Goal: Transaction & Acquisition: Purchase product/service

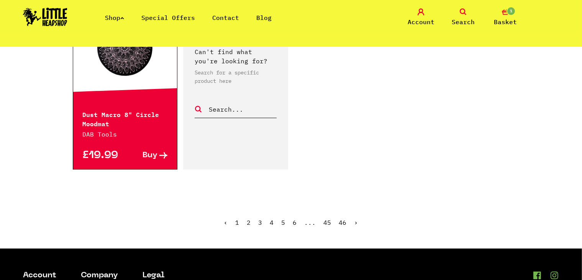
scroll to position [1267, 0]
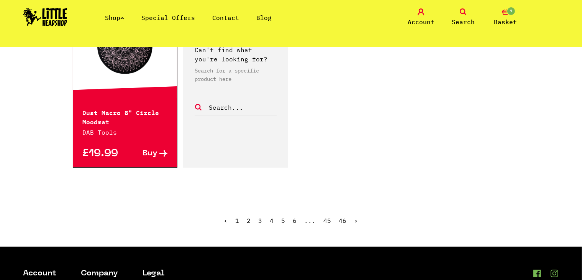
click at [249, 216] on link "2" at bounding box center [249, 220] width 4 height 8
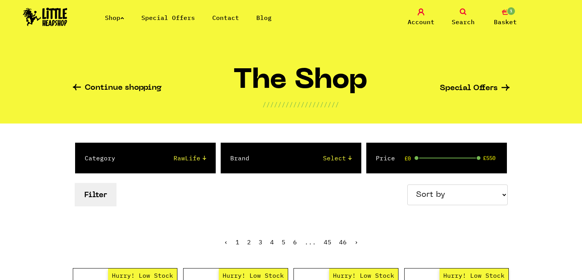
select select "12"
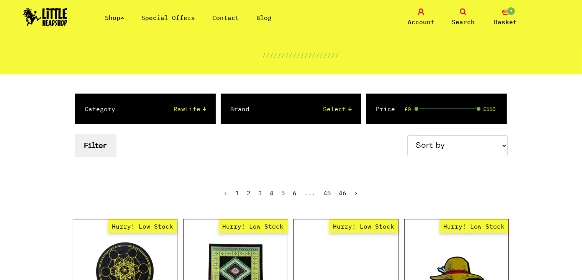
scroll to position [47, 0]
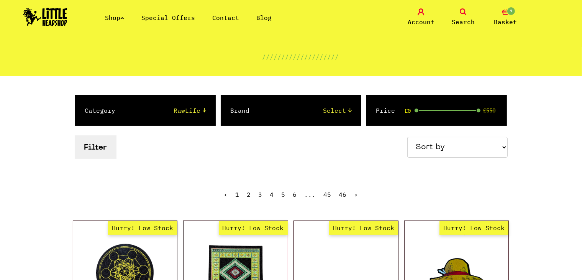
click at [107, 151] on button "Filter" at bounding box center [96, 146] width 42 height 23
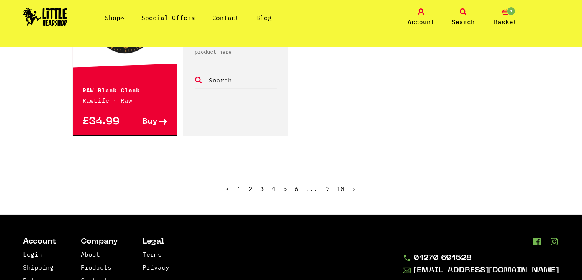
scroll to position [1226, 0]
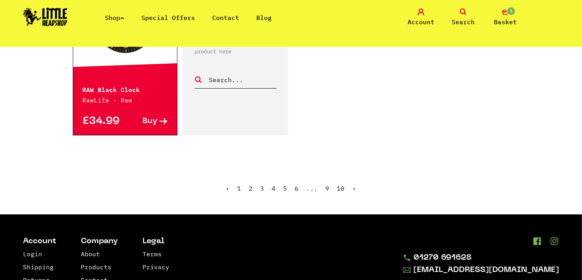
click at [249, 188] on link "2" at bounding box center [251, 188] width 4 height 8
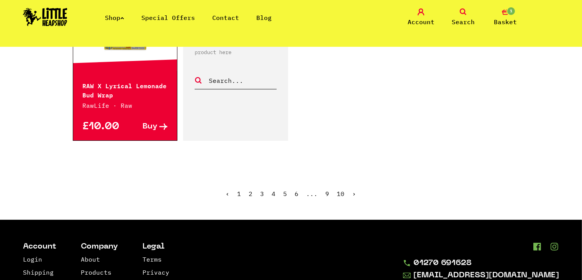
scroll to position [1315, 0]
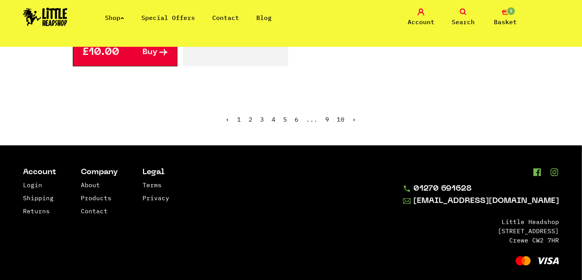
click at [250, 115] on span "2" at bounding box center [251, 119] width 4 height 8
click at [264, 115] on link "3" at bounding box center [262, 119] width 4 height 8
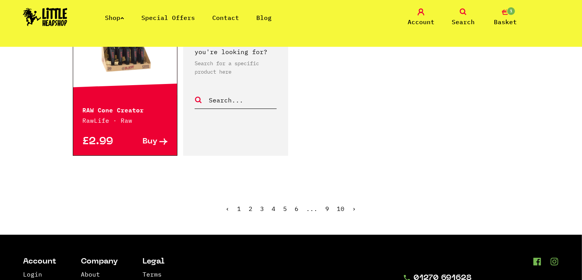
scroll to position [1218, 0]
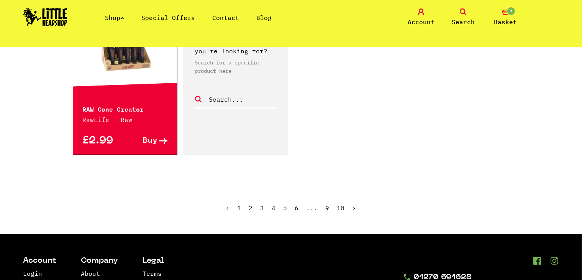
click at [283, 204] on link "5" at bounding box center [285, 208] width 4 height 8
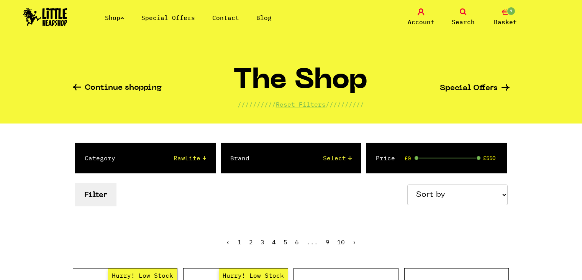
scroll to position [971, 0]
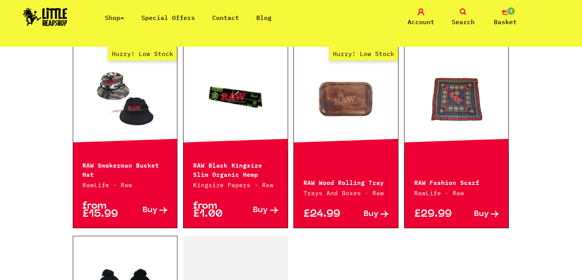
click at [114, 132] on link "Hurry! Low Stock" at bounding box center [125, 98] width 104 height 77
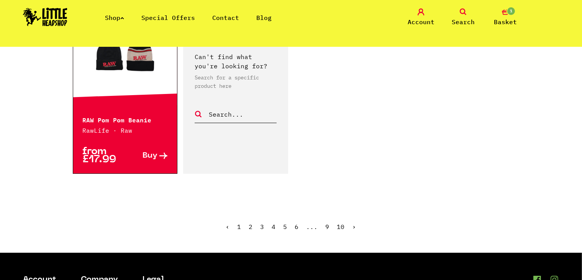
scroll to position [1207, 0]
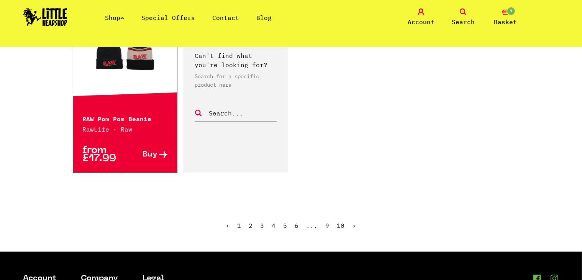
click at [298, 222] on link "6" at bounding box center [297, 225] width 4 height 8
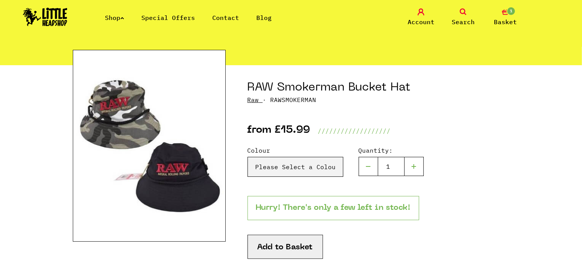
scroll to position [57, 0]
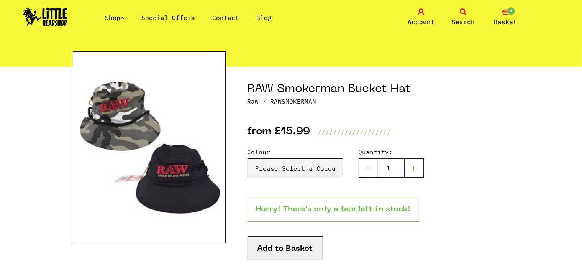
click at [129, 96] on img at bounding box center [149, 146] width 153 height 191
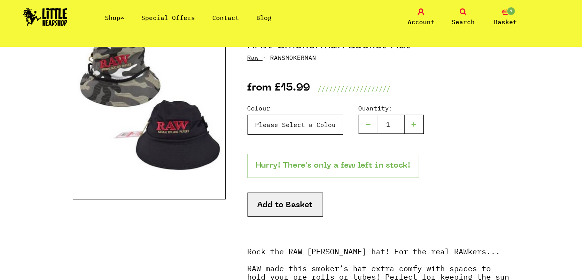
click at [302, 119] on select "Please Select a Colour Camo - Small/Medium - £15.99 Camo - Large - £15.99 Black…" at bounding box center [295, 124] width 96 height 20
select select "925"
click at [247, 114] on select "Please Select a Colour Camo - Small/Medium - £15.99 Camo - Large - £15.99 Black…" at bounding box center [295, 124] width 96 height 20
click at [286, 134] on select "Please Select a Colour Camo - Small/Medium - £15.99 Camo - Large - £15.99 Black…" at bounding box center [295, 124] width 96 height 20
click at [247, 114] on select "Please Select a Colour Camo - Small/Medium - £15.99 Camo - Large - £15.99 Black…" at bounding box center [295, 124] width 96 height 20
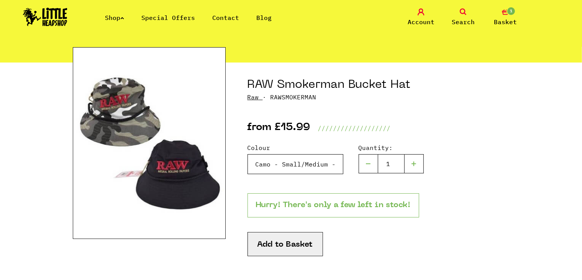
scroll to position [73, 0]
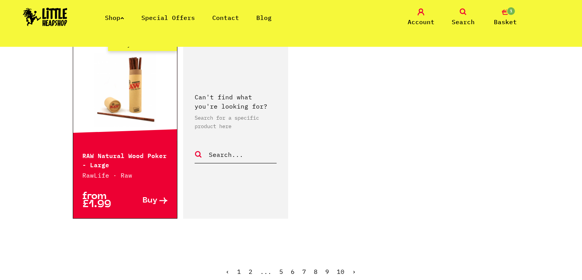
scroll to position [1179, 0]
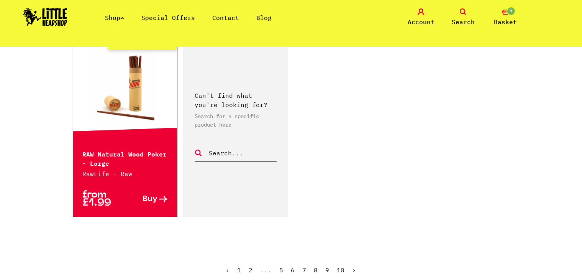
click at [303, 267] on link "7" at bounding box center [305, 270] width 4 height 8
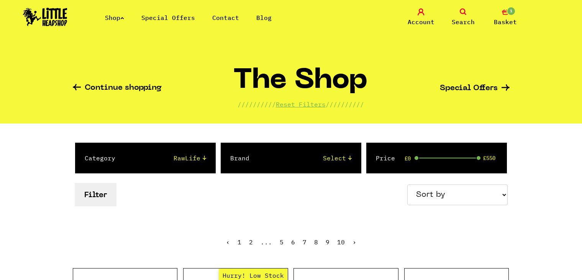
scroll to position [178, 0]
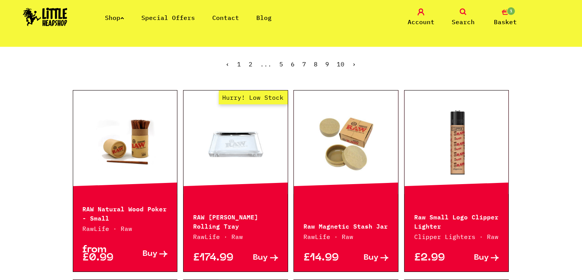
click at [145, 155] on link at bounding box center [125, 142] width 104 height 77
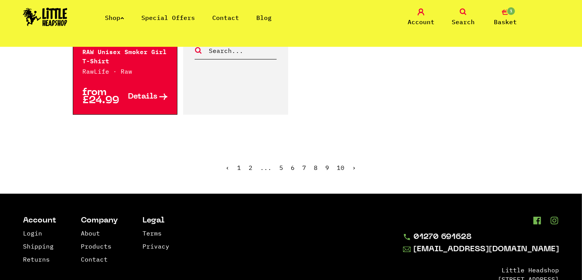
scroll to position [1268, 0]
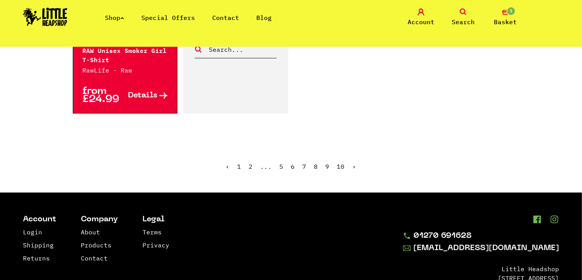
click at [314, 162] on link "8" at bounding box center [316, 166] width 4 height 8
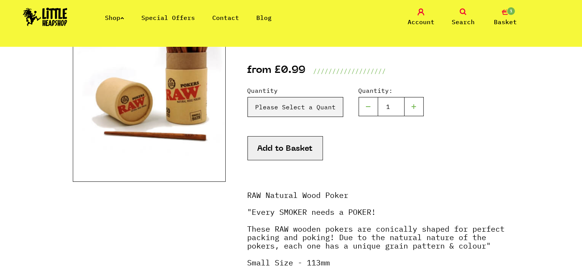
scroll to position [118, 0]
click at [279, 101] on select "Please Select a Quantity X 1 - £0.99 X 3 - £2.75" at bounding box center [295, 107] width 96 height 20
click at [277, 83] on div "Quantity Please Select a Quantity X 1 - £0.99 X 3 - £2.75 Quantity:" at bounding box center [378, 129] width 262 height 108
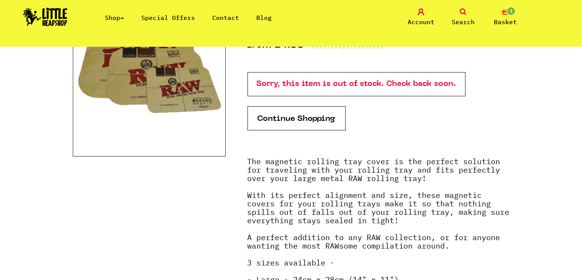
scroll to position [90, 0]
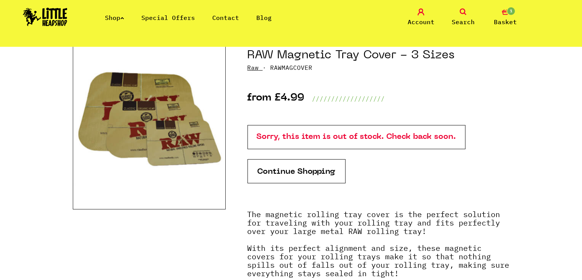
click at [271, 143] on p "Sorry, this item is out of stock. Check back soon." at bounding box center [356, 137] width 218 height 24
click at [275, 132] on p "Sorry, this item is out of stock. Check back soon." at bounding box center [356, 137] width 218 height 24
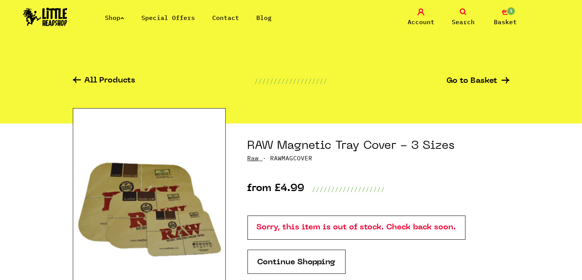
scroll to position [0, 0]
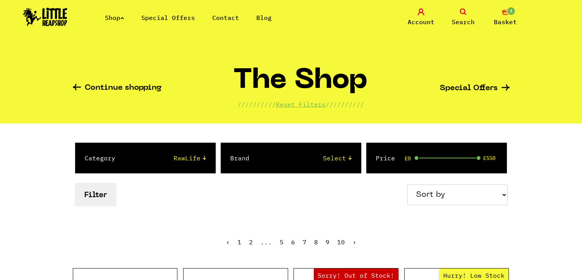
scroll to position [219, 0]
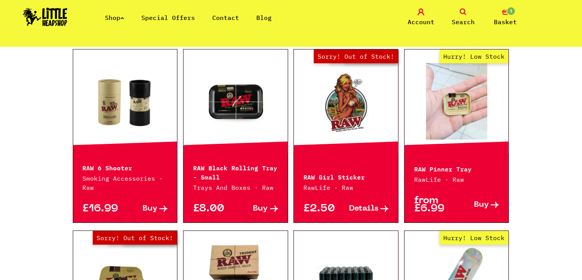
click at [474, 114] on link "Hurry! Low Stock" at bounding box center [456, 101] width 104 height 77
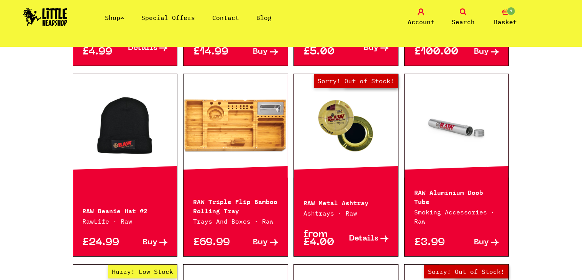
scroll to position [574, 0]
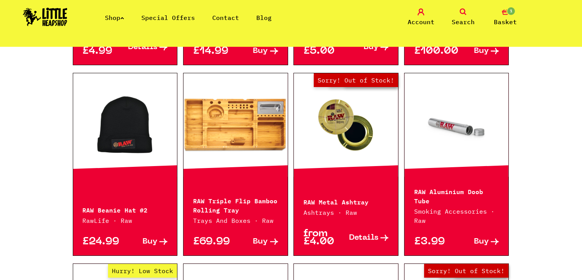
click at [444, 141] on link at bounding box center [456, 125] width 104 height 77
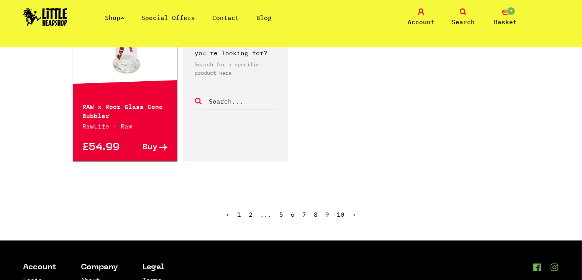
scroll to position [1231, 0]
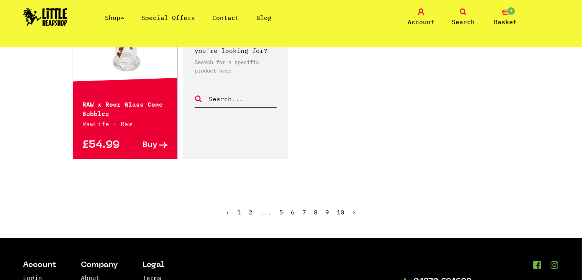
click at [327, 208] on link "9" at bounding box center [327, 212] width 4 height 8
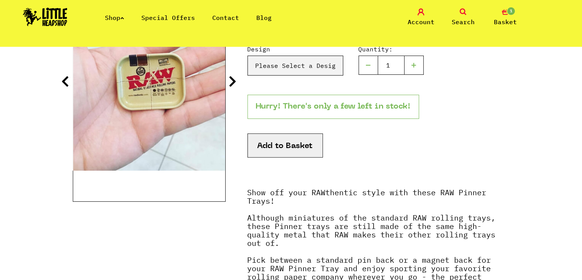
scroll to position [184, 0]
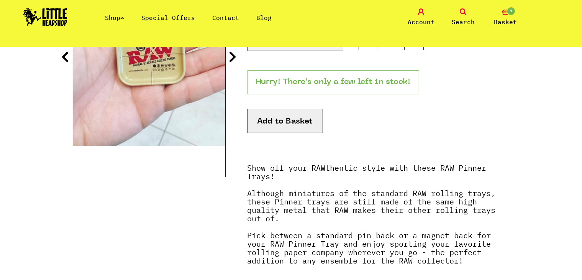
click at [236, 57] on icon at bounding box center [233, 57] width 8 height 12
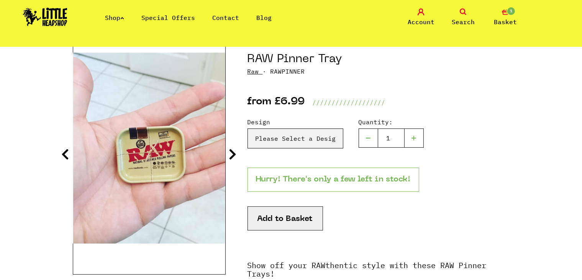
scroll to position [63, 0]
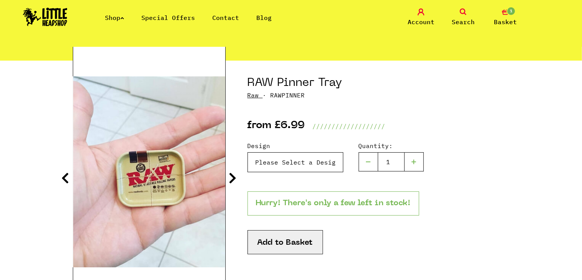
click at [273, 164] on select "Please Select a Design Pin Back - £6.99 Magnetic Back - £6.99" at bounding box center [295, 162] width 96 height 20
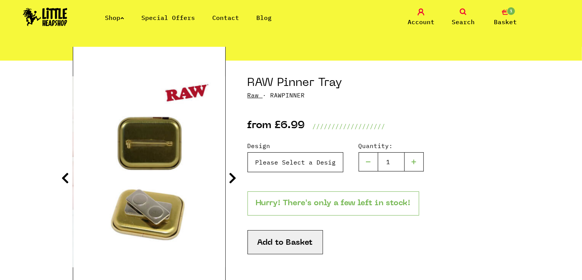
select select "454"
click at [247, 152] on select "Please Select a Design Pin Back - £6.99 Magnetic Back - £6.99" at bounding box center [295, 162] width 96 height 20
click at [236, 177] on icon at bounding box center [233, 178] width 8 height 12
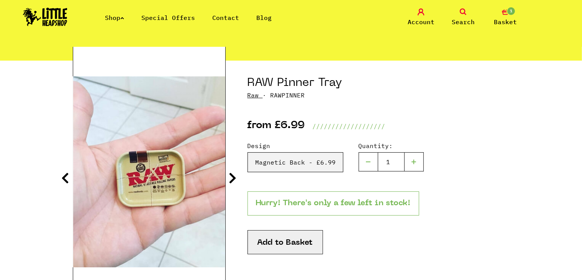
click at [236, 177] on icon at bounding box center [233, 178] width 8 height 12
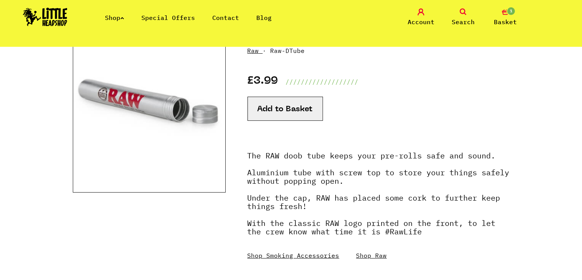
scroll to position [110, 0]
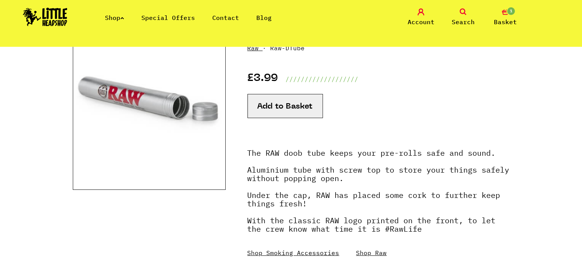
click at [307, 103] on button "Add to Basket" at bounding box center [284, 106] width 75 height 24
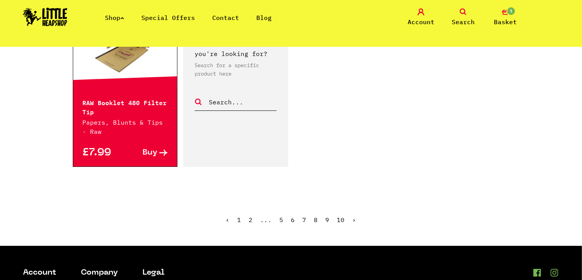
scroll to position [1207, 0]
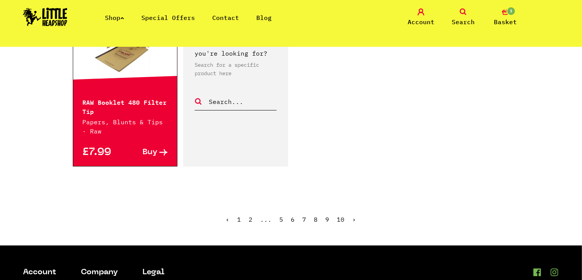
click at [337, 221] on link "10" at bounding box center [341, 219] width 8 height 8
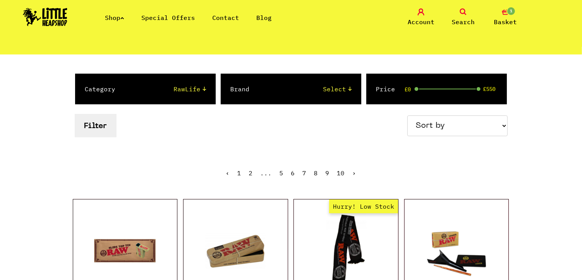
scroll to position [70, 0]
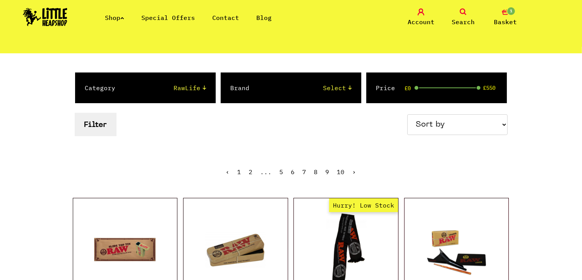
click at [470, 17] on span "Search" at bounding box center [462, 21] width 23 height 9
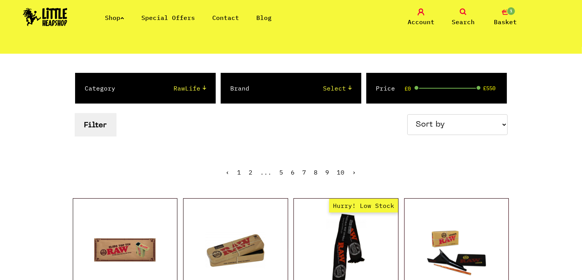
scroll to position [87, 0]
click at [464, 9] on icon at bounding box center [462, 11] width 7 height 7
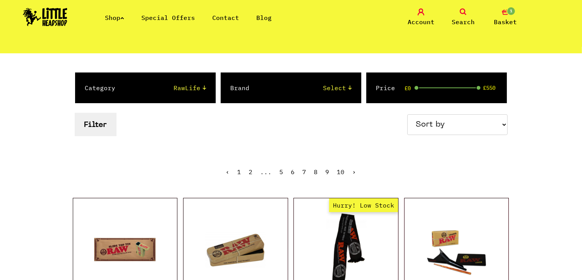
scroll to position [0, 0]
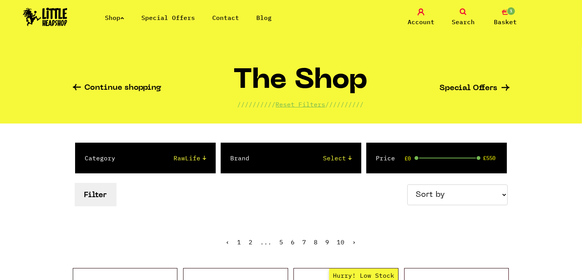
click at [462, 5] on div "Shop Special Offers Contact Blog Account Search 1 Basket" at bounding box center [291, 17] width 582 height 35
click at [463, 8] on icon at bounding box center [462, 11] width 7 height 7
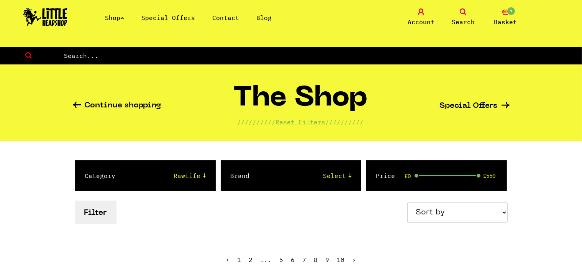
click at [175, 54] on input "text" at bounding box center [322, 56] width 518 height 10
type input "boarding"
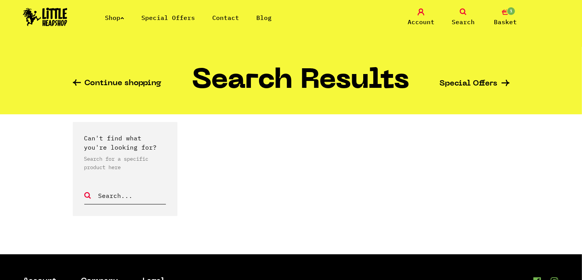
click at [122, 15] on link "Shop" at bounding box center [114, 18] width 19 height 8
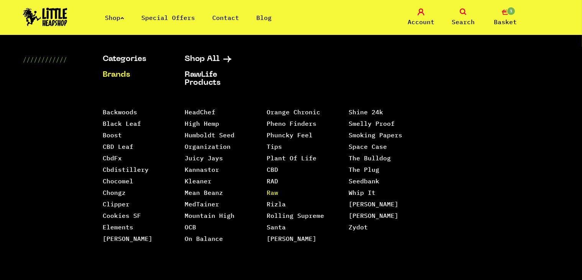
click at [274, 188] on link "Raw" at bounding box center [272, 192] width 11 height 8
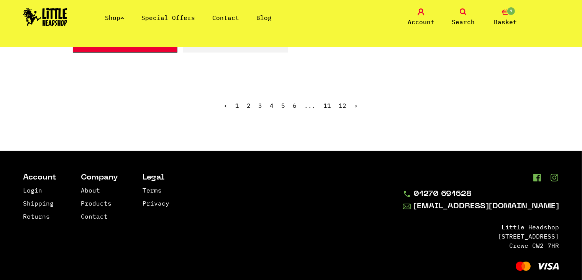
scroll to position [1378, 0]
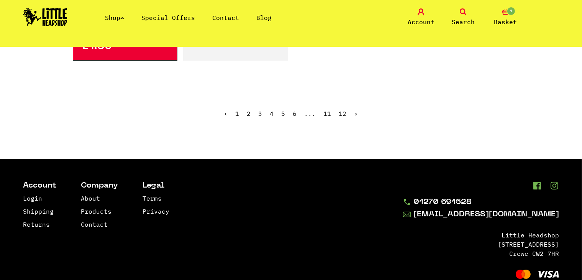
click at [251, 113] on link "2" at bounding box center [249, 114] width 4 height 8
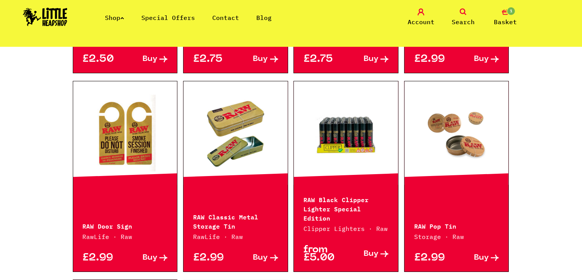
scroll to position [970, 0]
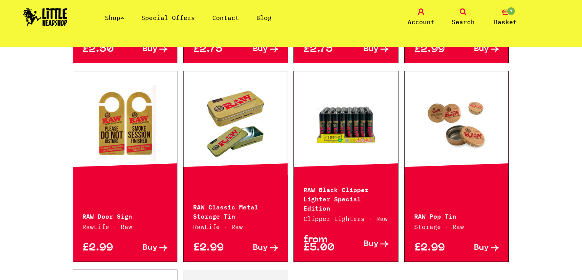
click at [213, 130] on link at bounding box center [235, 123] width 104 height 77
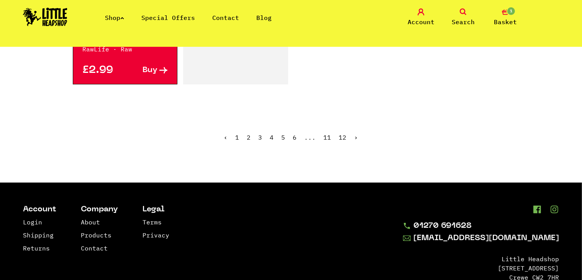
scroll to position [1329, 0]
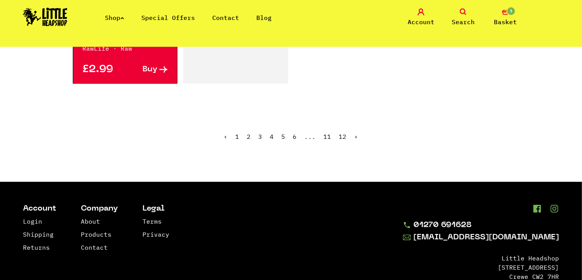
click at [343, 132] on link "12" at bounding box center [343, 136] width 8 height 8
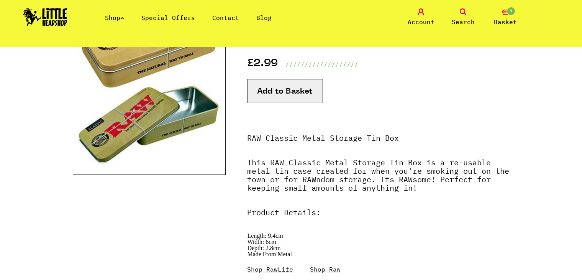
scroll to position [126, 0]
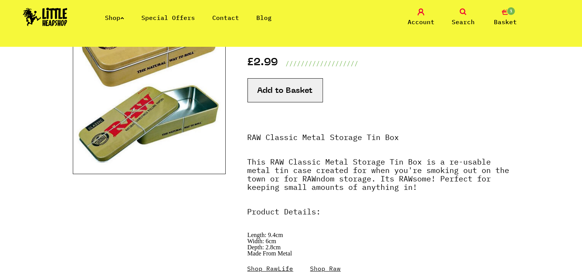
click at [264, 95] on button "Add to Basket" at bounding box center [284, 90] width 75 height 24
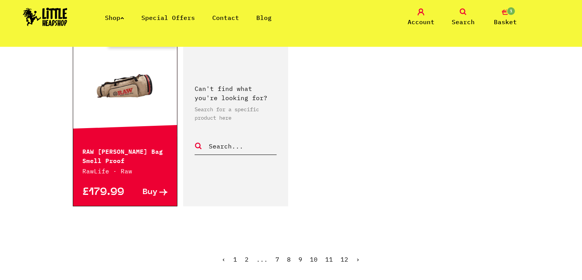
scroll to position [405, 0]
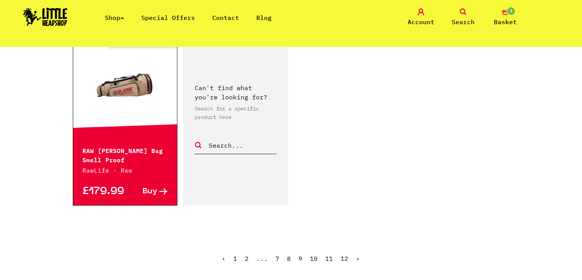
click at [326, 257] on link "11" at bounding box center [329, 258] width 8 height 8
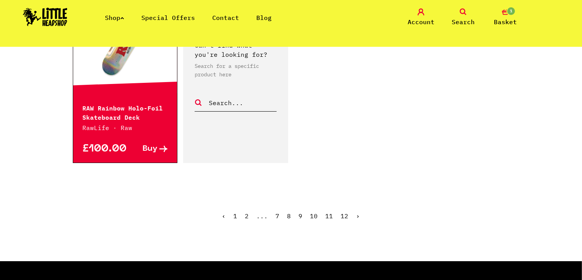
scroll to position [1206, 0]
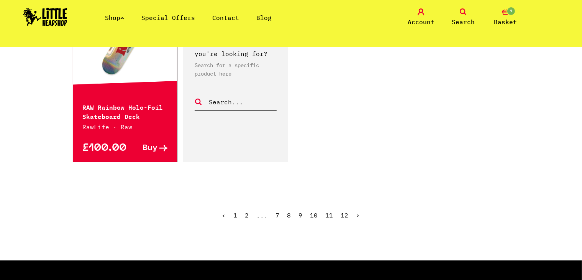
click at [314, 214] on link "10" at bounding box center [314, 215] width 8 height 8
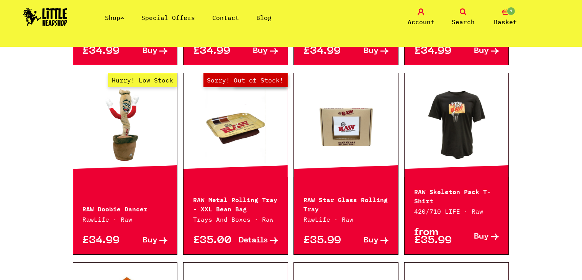
scroll to position [553, 0]
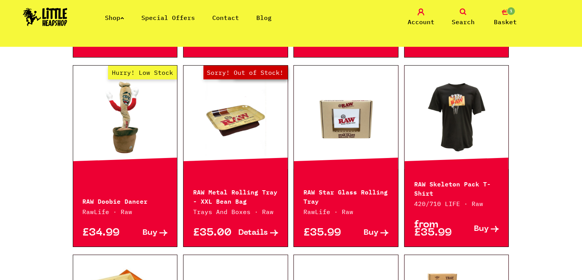
click at [314, 214] on p "RawLife · Raw" at bounding box center [345, 211] width 85 height 9
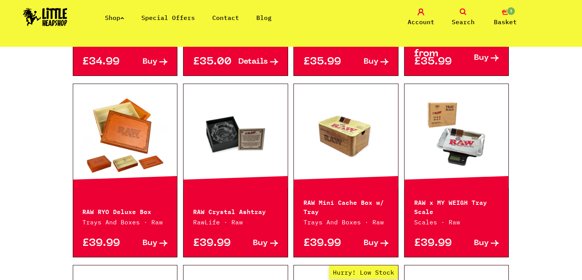
scroll to position [726, 0]
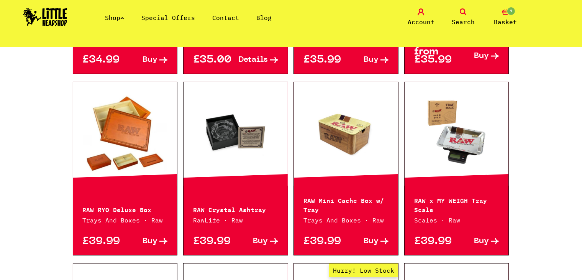
click at [102, 121] on link at bounding box center [125, 133] width 104 height 77
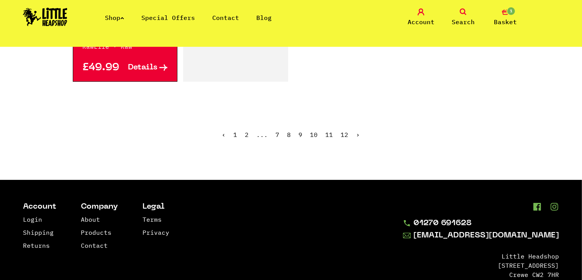
scroll to position [1254, 0]
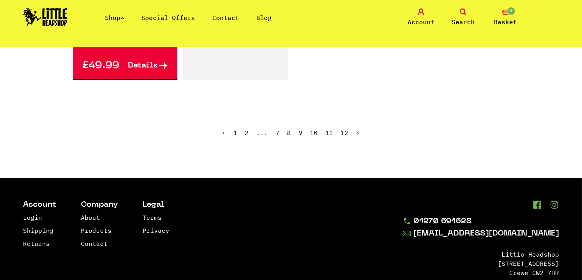
click at [302, 130] on link "9" at bounding box center [301, 133] width 4 height 8
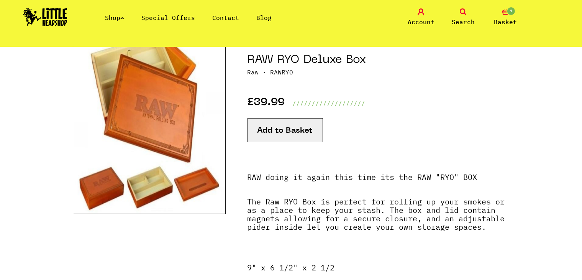
scroll to position [93, 0]
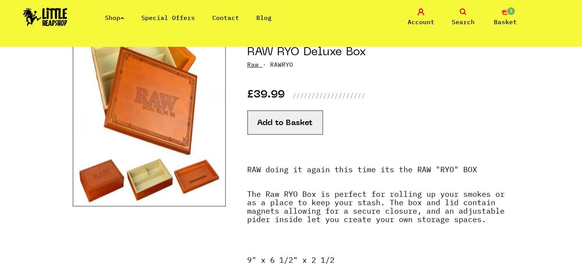
click at [169, 173] on img at bounding box center [149, 110] width 153 height 191
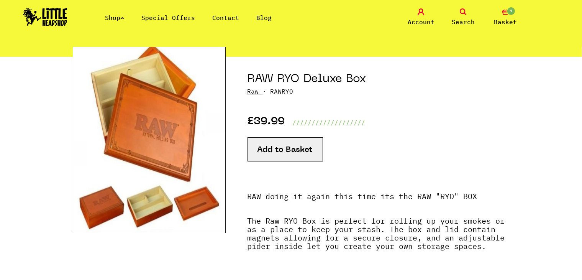
scroll to position [66, 0]
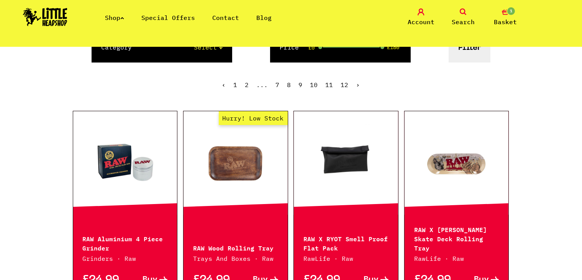
scroll to position [147, 0]
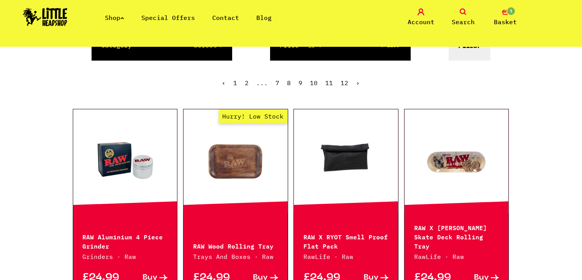
drag, startPoint x: 0, startPoint y: 0, endPoint x: 5, endPoint y: 69, distance: 68.7
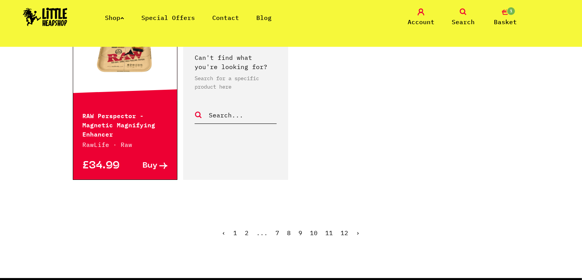
scroll to position [1189, 0]
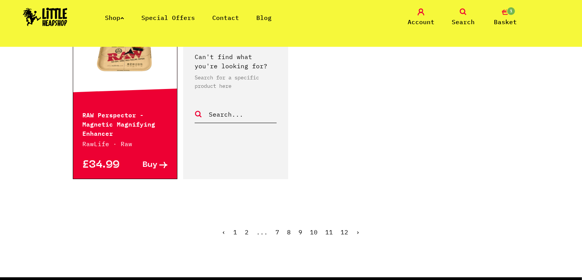
click at [290, 228] on link "8" at bounding box center [289, 232] width 4 height 8
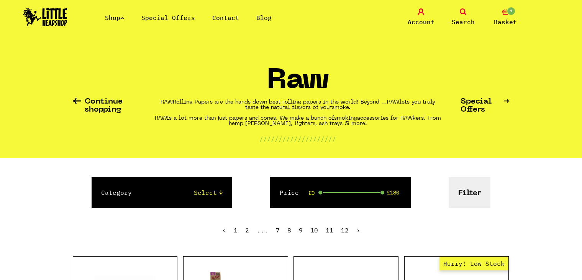
scroll to position [708, 0]
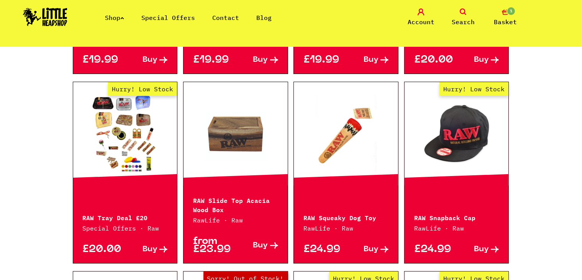
click at [139, 146] on link "Hurry! Low Stock" at bounding box center [125, 133] width 104 height 77
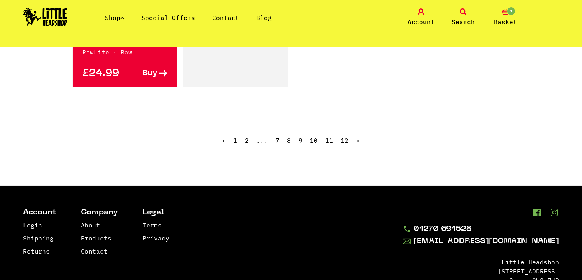
scroll to position [1259, 0]
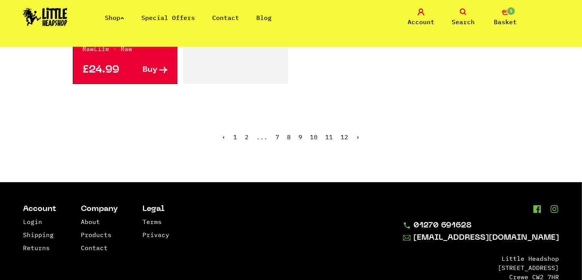
click at [277, 135] on link "7" at bounding box center [278, 137] width 4 height 8
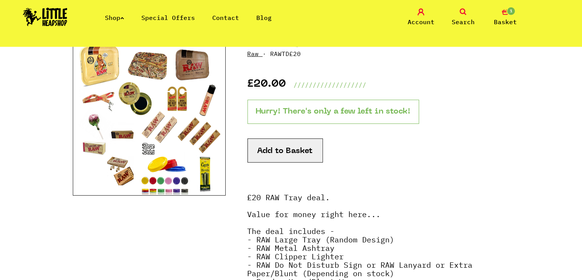
scroll to position [104, 0]
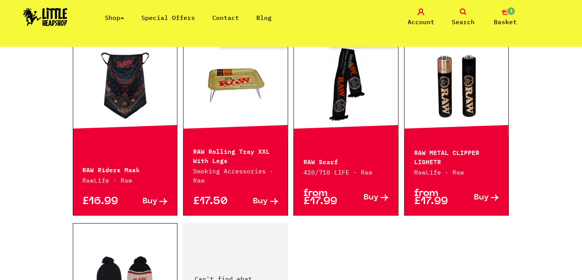
scroll to position [974, 0]
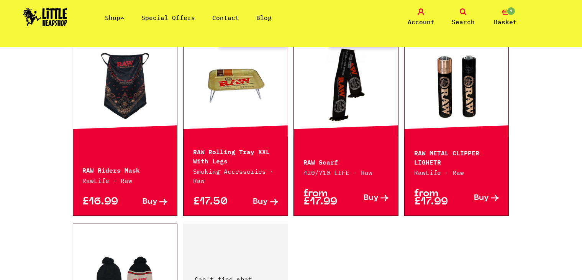
click at [427, 80] on link at bounding box center [456, 85] width 104 height 77
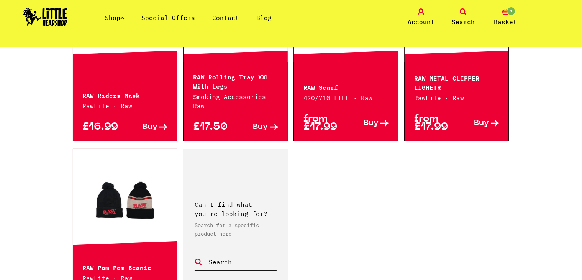
scroll to position [1198, 0]
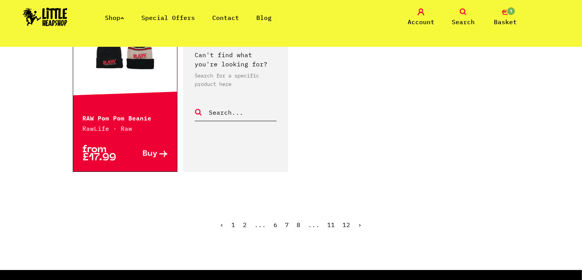
click at [275, 221] on link "6" at bounding box center [276, 225] width 4 height 8
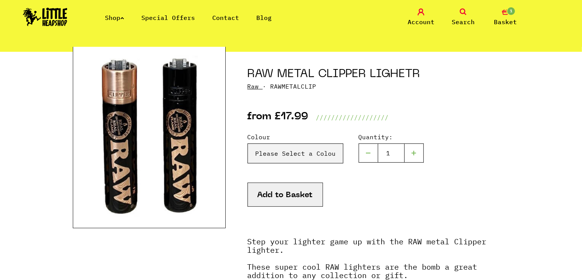
scroll to position [71, 0]
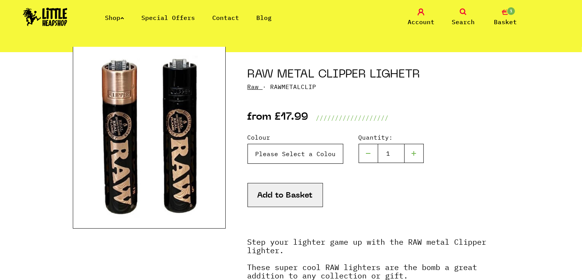
click at [267, 162] on select "Please Select a Colour BLACK TOP - £17.99 GOLD TOP - £17.99" at bounding box center [295, 154] width 96 height 20
select select "871"
click at [247, 144] on select "Please Select a Colour BLACK TOP - £17.99 GOLD TOP - £17.99" at bounding box center [295, 154] width 96 height 20
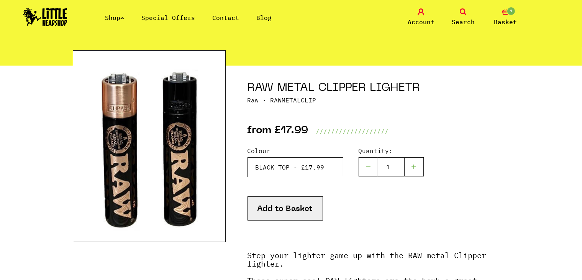
scroll to position [58, 0]
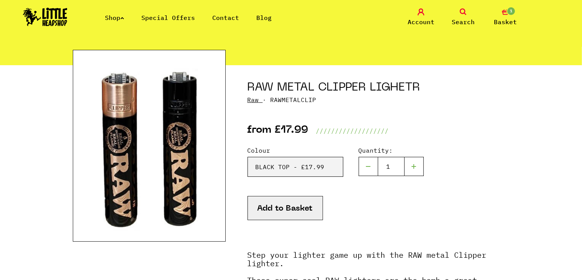
click at [278, 204] on button "Add to Basket" at bounding box center [284, 208] width 75 height 24
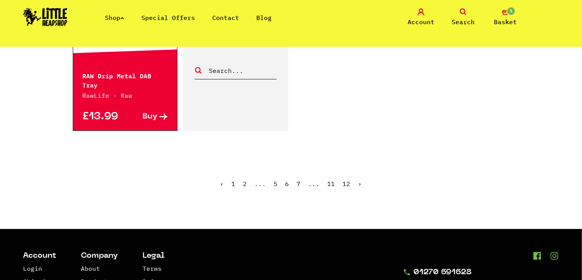
scroll to position [1262, 0]
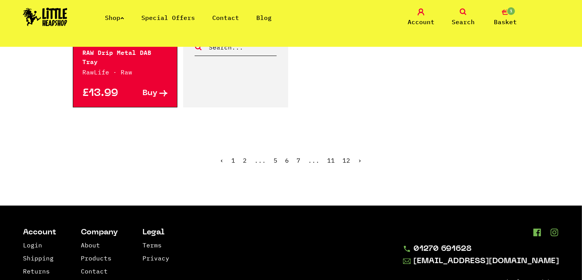
click at [274, 156] on link "5" at bounding box center [276, 160] width 4 height 8
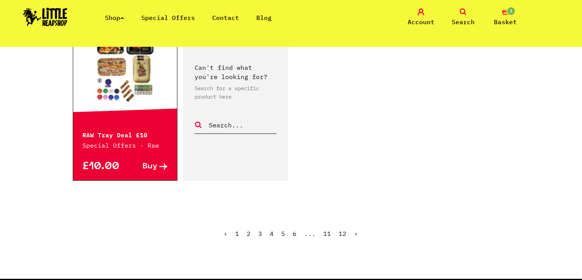
scroll to position [1205, 0]
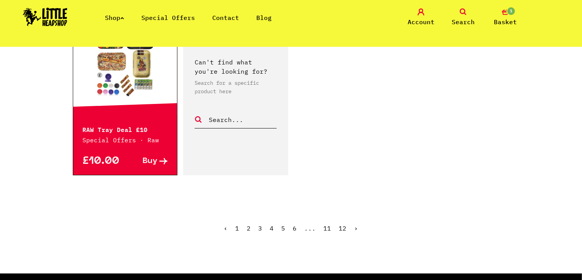
click at [273, 228] on link "4" at bounding box center [272, 228] width 4 height 8
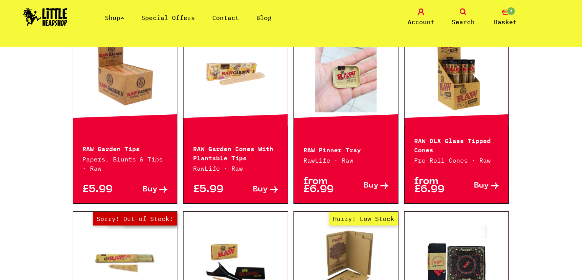
scroll to position [809, 0]
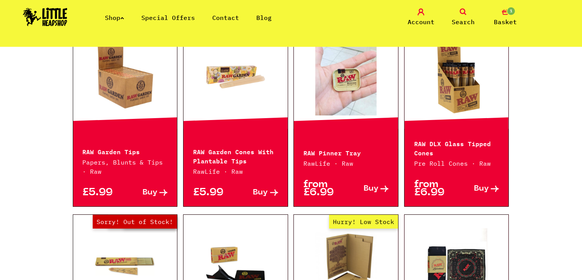
drag, startPoint x: 0, startPoint y: 0, endPoint x: 31, endPoint y: 187, distance: 189.9
click at [31, 187] on div "Continue shopping Raw RAW Rolling Papers are the hands down best rolling papers…" at bounding box center [291, 37] width 582 height 1599
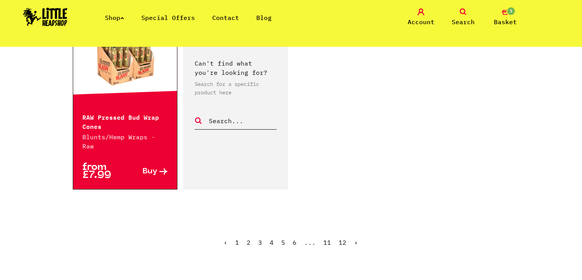
scroll to position [1217, 0]
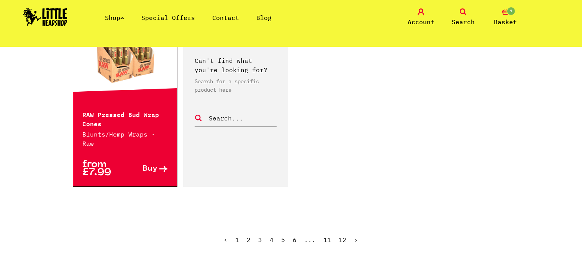
click at [260, 235] on link "3" at bounding box center [260, 239] width 4 height 8
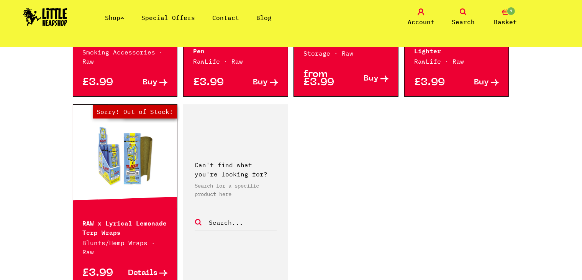
scroll to position [1253, 0]
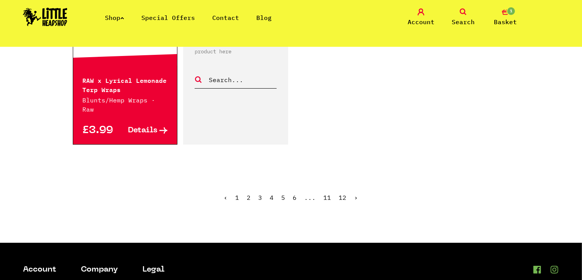
click at [249, 193] on link "2" at bounding box center [249, 197] width 4 height 8
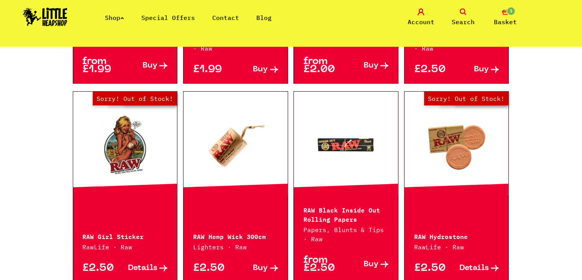
scroll to position [560, 0]
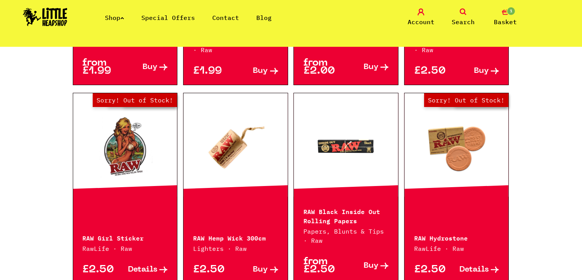
click at [249, 177] on link at bounding box center [235, 144] width 104 height 77
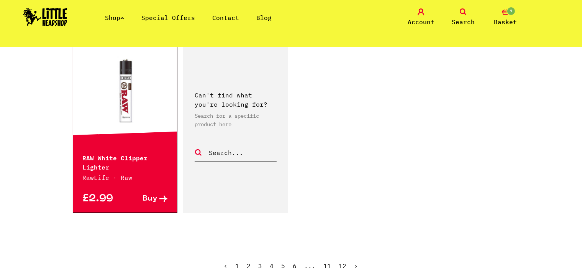
scroll to position [1196, 0]
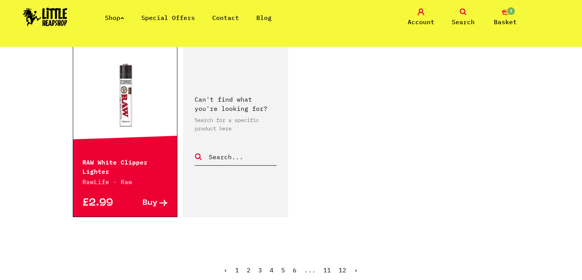
click at [239, 266] on link "1" at bounding box center [237, 270] width 4 height 8
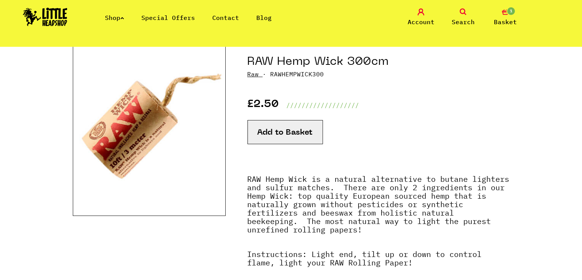
scroll to position [84, 0]
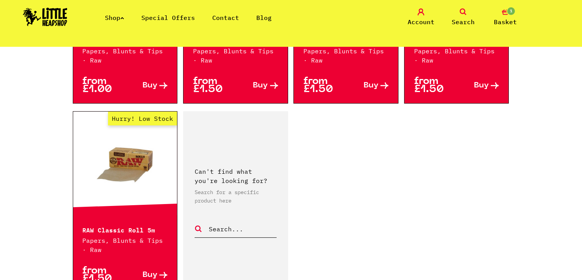
scroll to position [1146, 0]
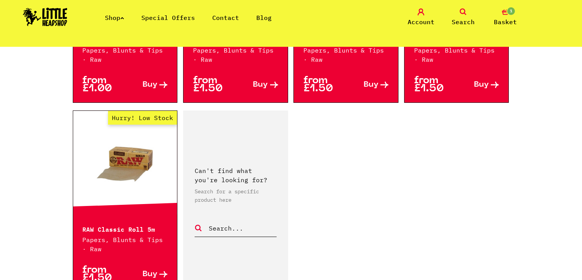
click at [458, 12] on link "Search" at bounding box center [463, 17] width 38 height 18
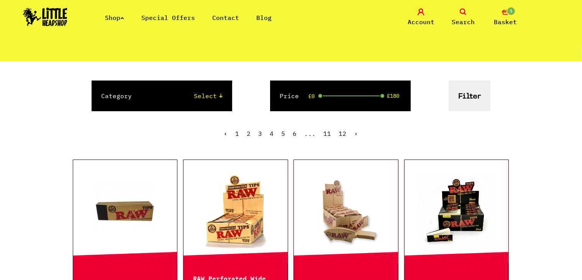
scroll to position [0, 0]
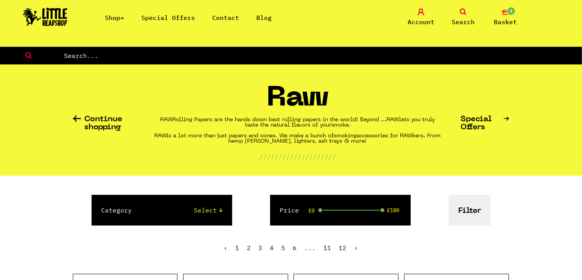
click at [172, 56] on input "text" at bounding box center [322, 56] width 518 height 10
click at [173, 55] on input "[PERSON_NAME] and [PERSON_NAME]" at bounding box center [322, 56] width 518 height 10
type input "[PERSON_NAME] and [PERSON_NAME]"
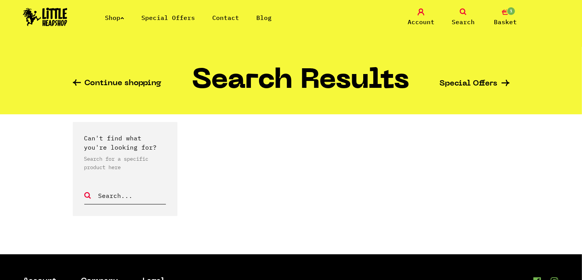
click at [463, 16] on link "Search" at bounding box center [463, 17] width 38 height 18
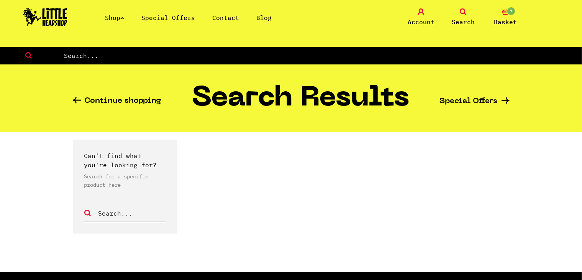
click at [205, 56] on input "text" at bounding box center [322, 56] width 518 height 10
type input "[PERSON_NAME] and [PERSON_NAME]"
click at [458, 21] on span "Search" at bounding box center [462, 21] width 23 height 9
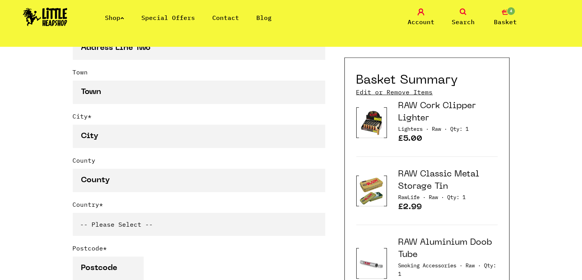
scroll to position [459, 0]
click at [100, 215] on select "-- Please Select -- United Kingdom Sweden Spain Slovenia Romania Portugal Polan…" at bounding box center [199, 223] width 252 height 23
select select "8"
click at [73, 212] on select "-- Please Select -- United Kingdom Sweden Spain Slovenia Romania Portugal Polan…" at bounding box center [199, 223] width 252 height 23
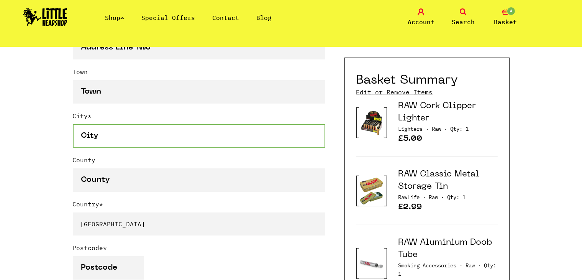
click at [101, 139] on input "City *" at bounding box center [199, 135] width 252 height 23
type input "Tirana"
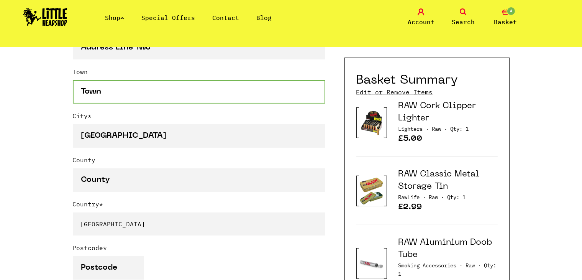
click at [97, 94] on input "Town" at bounding box center [199, 91] width 252 height 23
drag, startPoint x: 84, startPoint y: 94, endPoint x: 60, endPoint y: 94, distance: 24.5
click at [60, 94] on div "Continue shopping Your Basket /////////////////// Special Offers Coupon Code Ap…" at bounding box center [291, 197] width 582 height 1221
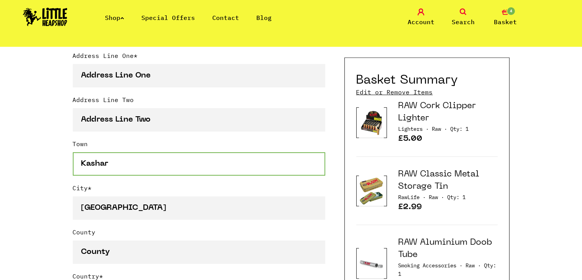
scroll to position [374, 0]
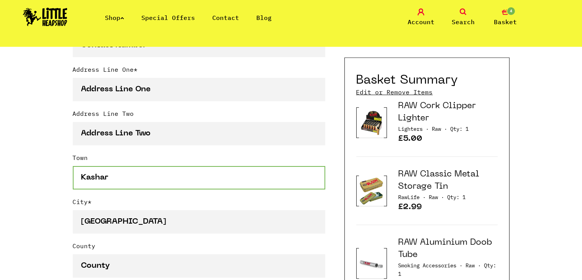
type input "Kashar"
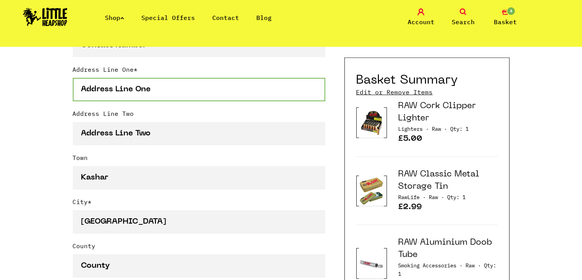
scroll to position [0, 0]
click at [104, 87] on input "Address Line One *" at bounding box center [199, 89] width 252 height 23
type input "r"
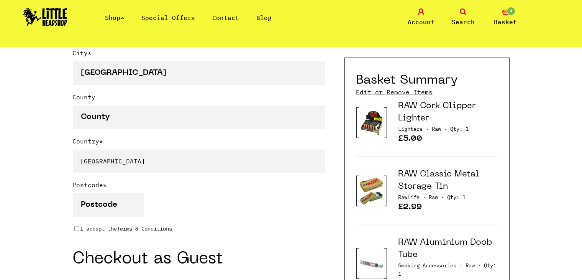
scroll to position [559, 0]
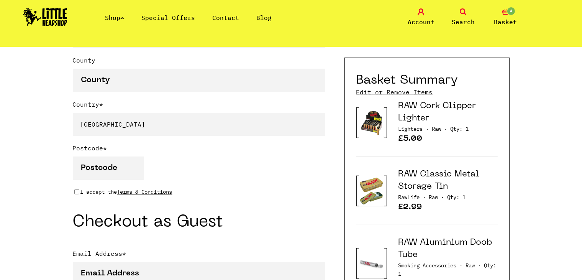
type input "Rruga [PERSON_NAME]"
click at [89, 173] on input "Postcode *" at bounding box center [108, 167] width 71 height 23
type input "1051"
click at [75, 191] on input "I accept the Terms & Conditions" at bounding box center [76, 191] width 5 height 6
checkbox input "true"
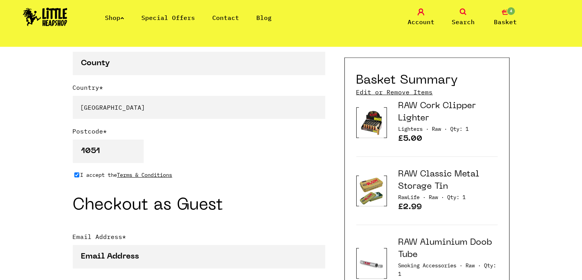
scroll to position [576, 0]
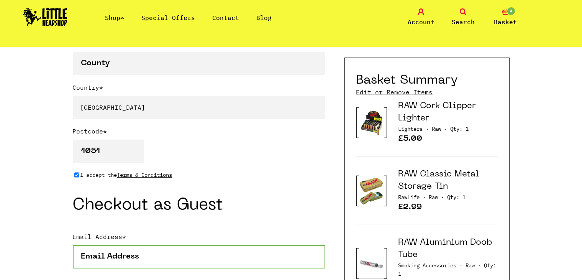
click at [110, 259] on input "Email Address *" at bounding box center [199, 256] width 252 height 23
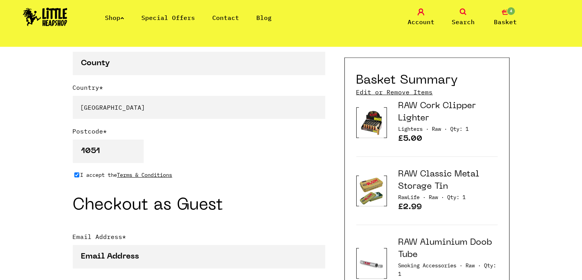
click at [135, 222] on form "* Mr" at bounding box center [199, 104] width 252 height 834
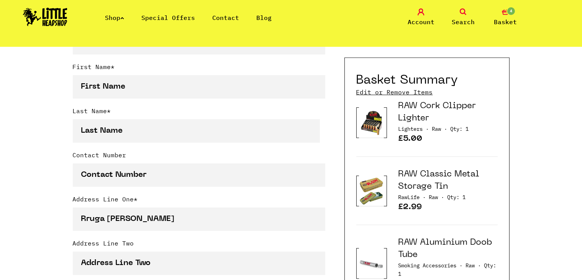
scroll to position [244, 0]
click at [380, 91] on link "Edit or Remove Items" at bounding box center [394, 92] width 77 height 8
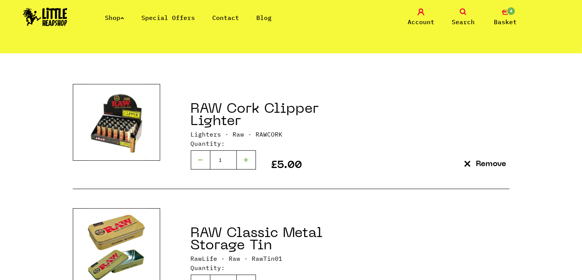
scroll to position [109, 0]
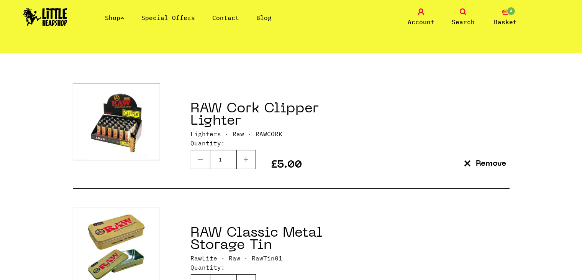
click at [248, 160] on div at bounding box center [246, 159] width 19 height 19
type input "2"
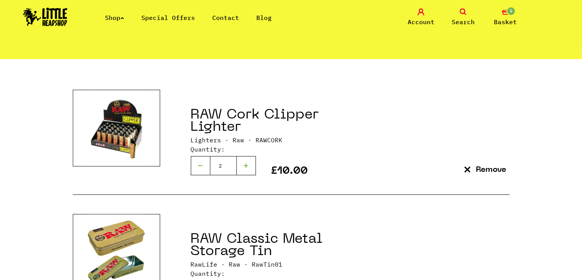
scroll to position [103, 0]
click at [248, 165] on div at bounding box center [246, 165] width 19 height 19
type input "3"
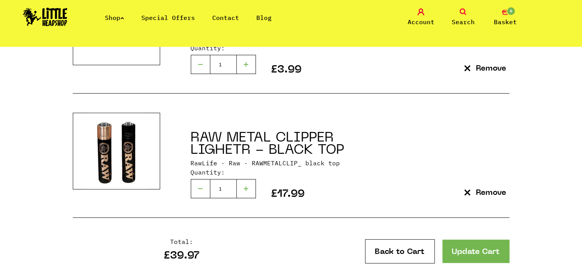
scroll to position [441, 0]
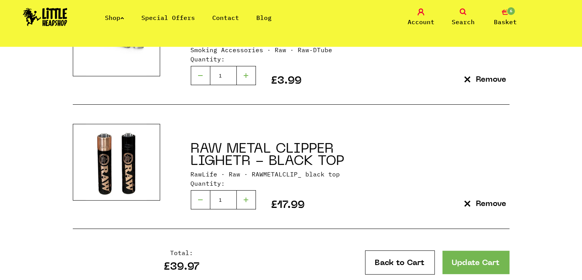
click at [466, 257] on link "Update Cart" at bounding box center [475, 261] width 67 height 23
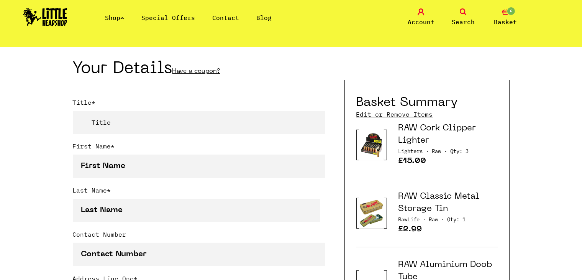
scroll to position [164, 0]
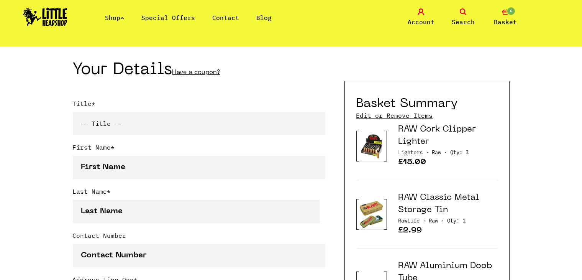
click at [119, 130] on select "-- Title -- Mr Mrs Ms Miss Dr Prof" at bounding box center [199, 123] width 252 height 23
select select "mr"
click at [73, 113] on select "-- Title -- Mr Mrs Ms Miss Dr Prof" at bounding box center [199, 123] width 252 height 23
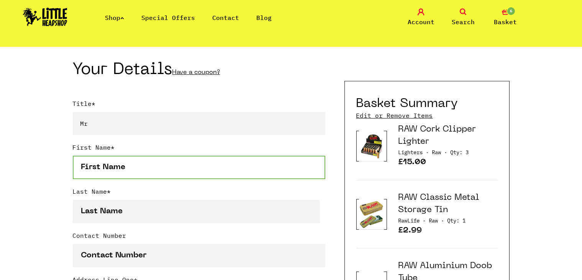
click at [94, 160] on input "First Name *" at bounding box center [199, 166] width 252 height 23
type input "Arber"
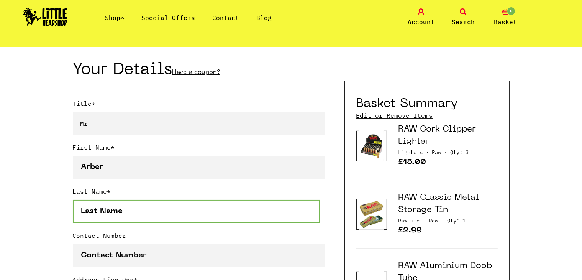
click at [99, 215] on input "Last Name *" at bounding box center [196, 210] width 247 height 23
type input "Jolldashi"
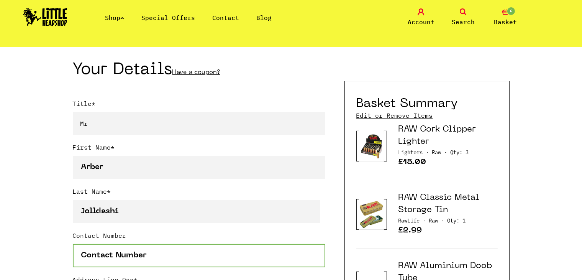
click at [110, 245] on input "Contact Number" at bounding box center [199, 255] width 252 height 23
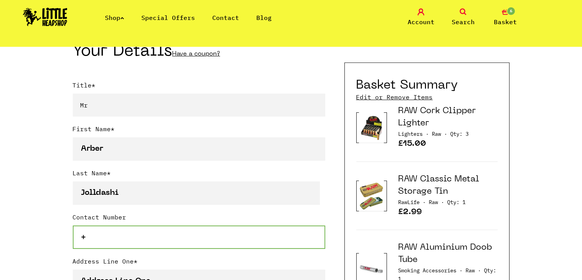
scroll to position [182, 0]
click at [110, 245] on input "+" at bounding box center [199, 236] width 252 height 23
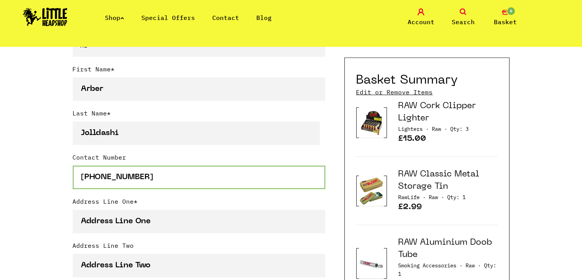
scroll to position [244, 0]
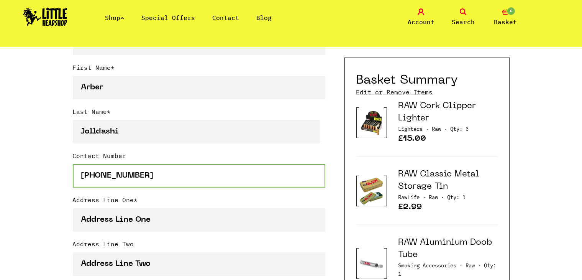
type input "[PHONE_NUMBER]"
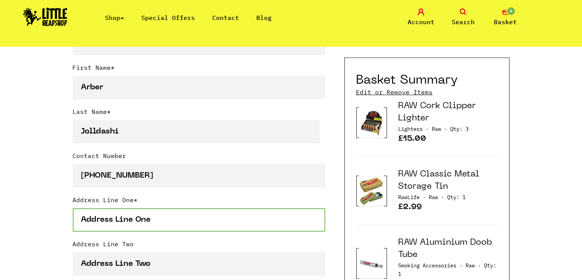
scroll to position [0, 0]
click at [107, 218] on input "Address Line One *" at bounding box center [199, 219] width 252 height 23
type input "Rruga [PERSON_NAME]"
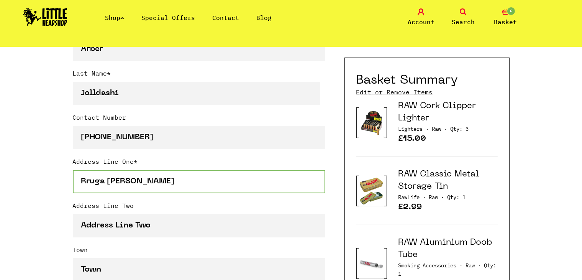
scroll to position [319, 0]
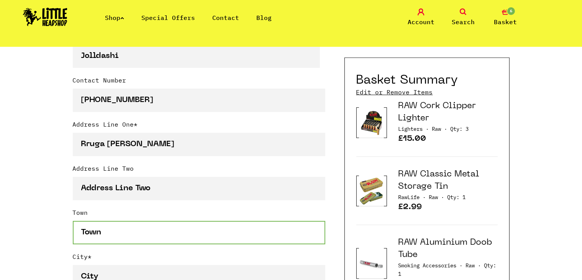
click at [137, 239] on input "Town" at bounding box center [199, 232] width 252 height 23
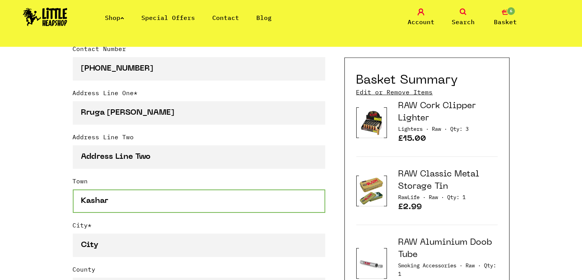
scroll to position [351, 0]
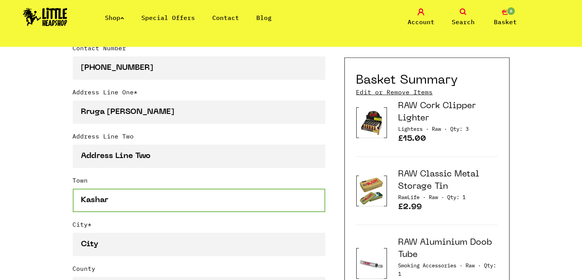
type input "Kashar"
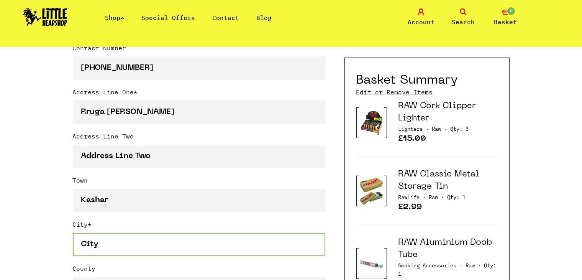
click at [137, 239] on input "City *" at bounding box center [199, 243] width 252 height 23
type input "[GEOGRAPHIC_DATA]"
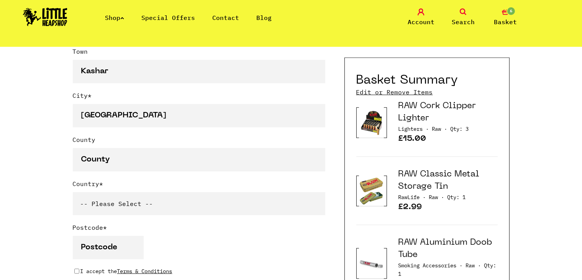
click at [91, 204] on select "-- Please Select -- [GEOGRAPHIC_DATA] [GEOGRAPHIC_DATA] [GEOGRAPHIC_DATA] [GEOG…" at bounding box center [199, 203] width 252 height 23
select select "8"
click at [73, 192] on select "-- Please Select -- [GEOGRAPHIC_DATA] [GEOGRAPHIC_DATA] [GEOGRAPHIC_DATA] [GEOG…" at bounding box center [199, 203] width 252 height 23
click at [106, 245] on input "Postcode *" at bounding box center [108, 246] width 71 height 23
type input "1051"
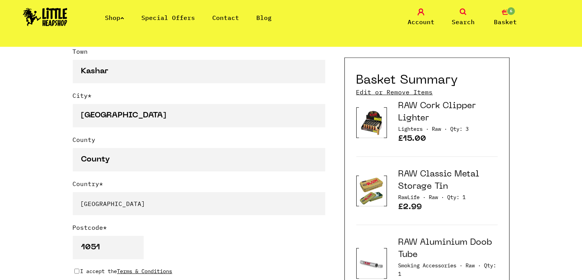
click at [52, 242] on div "Continue shopping Your Basket /////////////////// Special Offers Coupon Code Ap…" at bounding box center [291, 177] width 582 height 1221
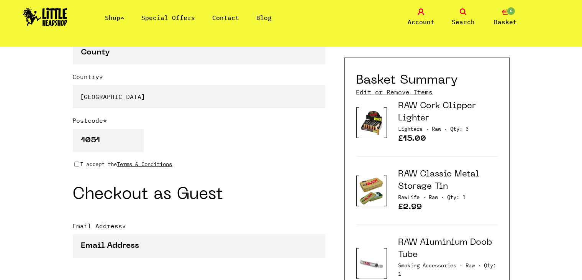
scroll to position [586, 0]
click at [77, 165] on input "I accept the Terms & Conditions" at bounding box center [76, 164] width 5 height 6
checkbox input "true"
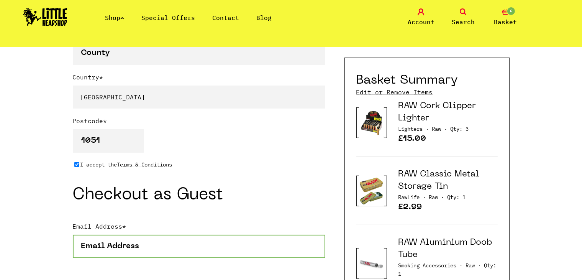
click at [98, 246] on input "Email Address *" at bounding box center [199, 245] width 252 height 23
type input "arberj227@gmail.com"
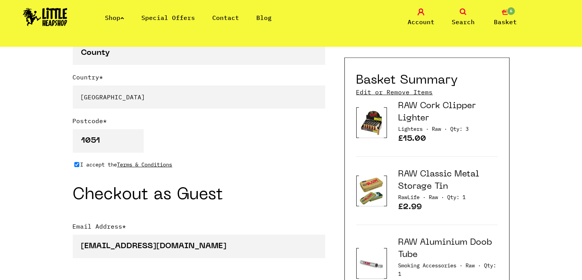
click at [47, 229] on div "Continue shopping Your Basket /////////////////// Special Offers Coupon Code Ap…" at bounding box center [291, 70] width 582 height 1221
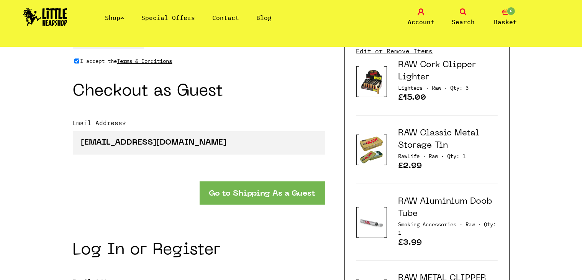
scroll to position [692, 0]
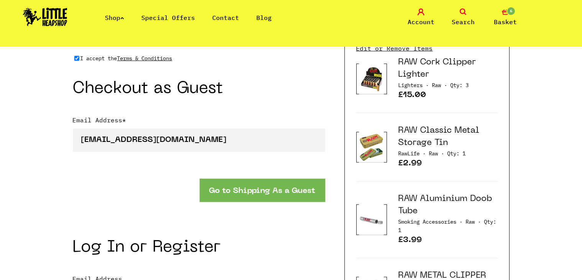
click at [231, 193] on button "Go to Shipping As a Guest" at bounding box center [262, 189] width 126 height 23
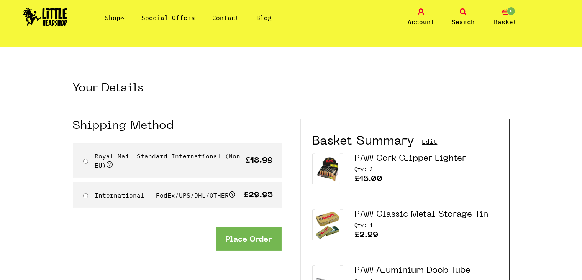
click at [159, 182] on div "International - FedEx/UPS/DHL/OTHER £29.95" at bounding box center [177, 195] width 209 height 26
click at [86, 160] on input "Royal Mail Standard International (Non EU)" at bounding box center [85, 161] width 5 height 5
radio input "true"
click at [245, 242] on button "Place Order" at bounding box center [248, 238] width 65 height 23
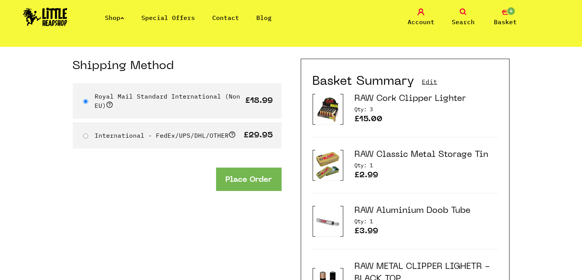
scroll to position [79, 0]
